Goal: Information Seeking & Learning: Learn about a topic

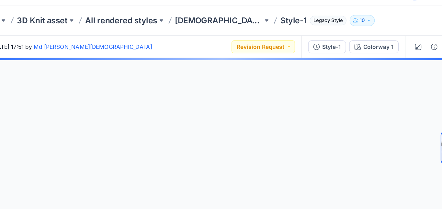
click at [269, 114] on div at bounding box center [230, 136] width 423 height 146
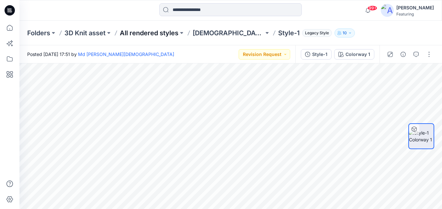
click at [146, 34] on p "All rendered styles" at bounding box center [149, 32] width 59 height 9
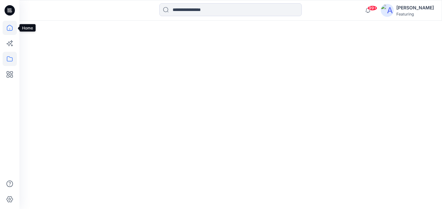
click at [8, 30] on icon at bounding box center [10, 28] width 14 height 14
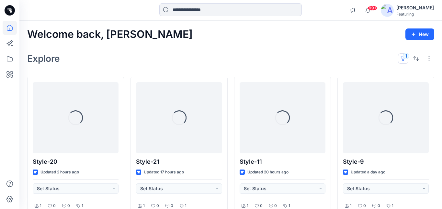
click at [405, 59] on button "1" at bounding box center [403, 58] width 10 height 10
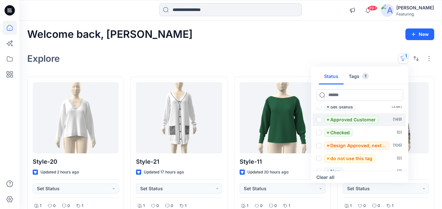
scroll to position [5, 0]
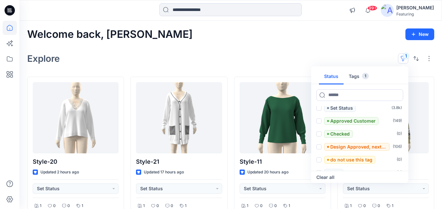
click at [358, 76] on button "Tags 1" at bounding box center [359, 77] width 30 height 16
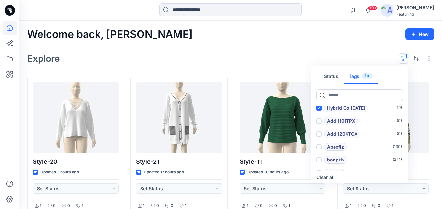
click at [300, 65] on div "Explore 1 Status Tags 1 Hybrid Co Oct25 ( 19 ) Add 1101TPX ( 0 ) Add 1204TCX ( …" at bounding box center [230, 59] width 407 height 16
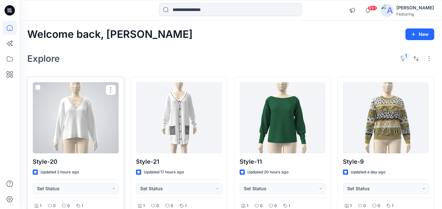
click at [89, 116] on div at bounding box center [76, 117] width 86 height 71
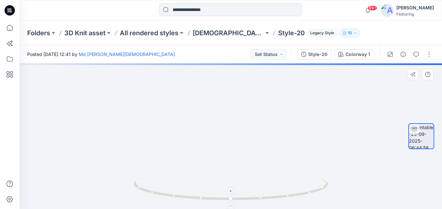
drag, startPoint x: 244, startPoint y: 99, endPoint x: 243, endPoint y: 179, distance: 79.7
click at [243, 179] on div at bounding box center [230, 136] width 423 height 146
